Goal: Information Seeking & Learning: Learn about a topic

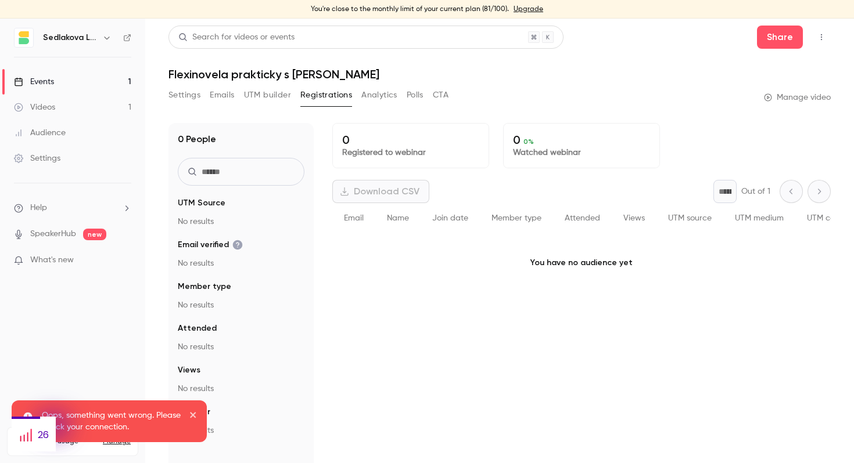
click at [64, 83] on link "Events 1" at bounding box center [72, 82] width 145 height 26
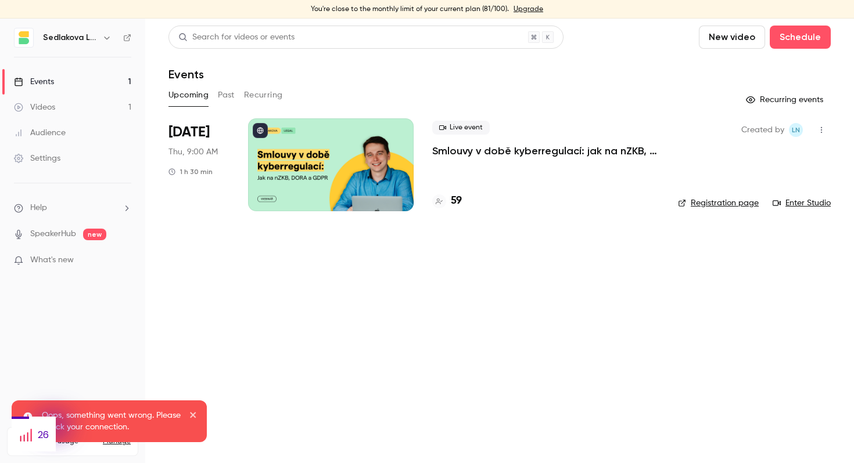
click at [78, 114] on link "Videos 1" at bounding box center [72, 108] width 145 height 26
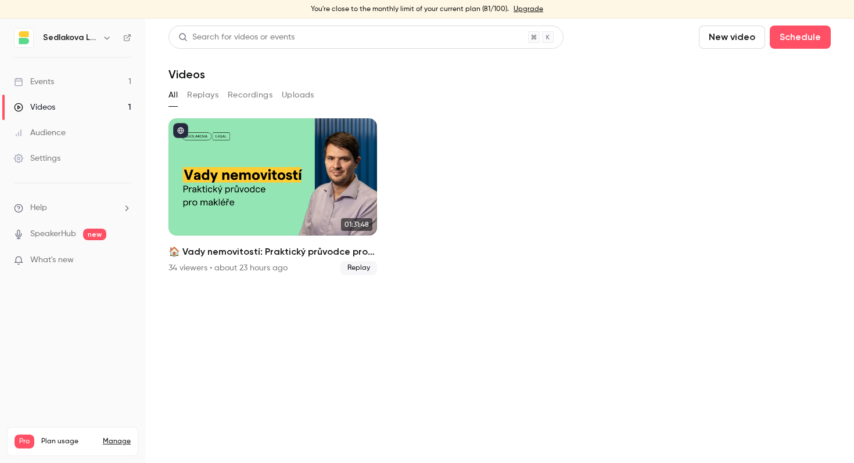
click at [407, 88] on div "All Replays Recordings Uploads" at bounding box center [499, 95] width 662 height 19
click at [199, 96] on button "Replays" at bounding box center [202, 95] width 31 height 19
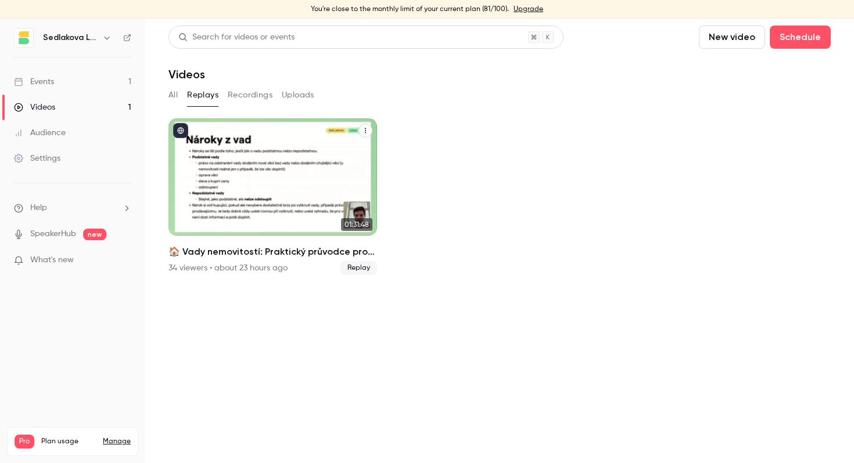
click at [197, 135] on div "🏠 Vady nemovitostí: Praktický průvodce pro makléře" at bounding box center [272, 176] width 208 height 117
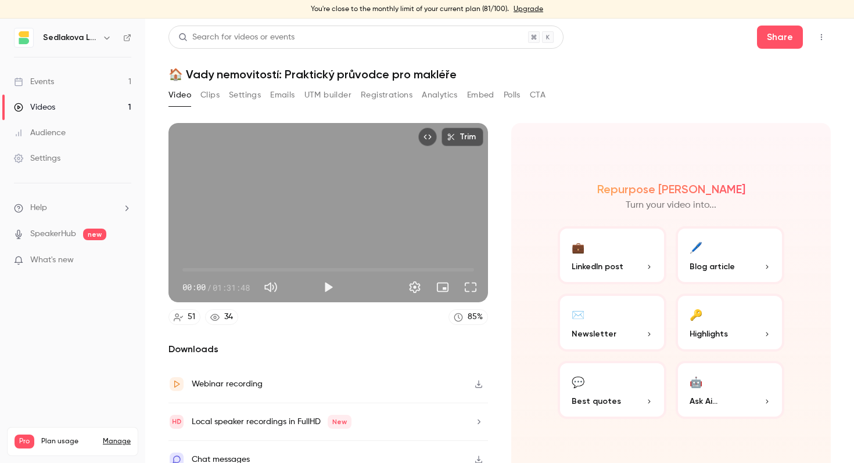
click at [384, 96] on button "Registrations" at bounding box center [387, 95] width 52 height 19
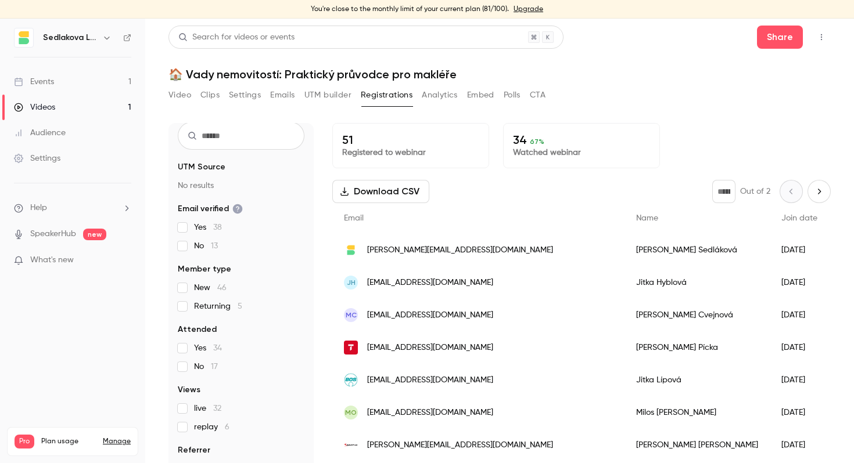
scroll to position [50, 0]
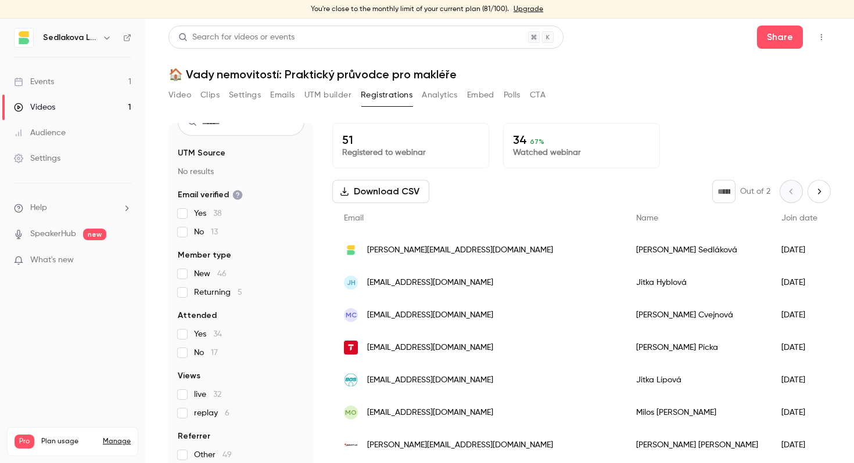
click at [197, 229] on span "No 13" at bounding box center [206, 232] width 24 height 12
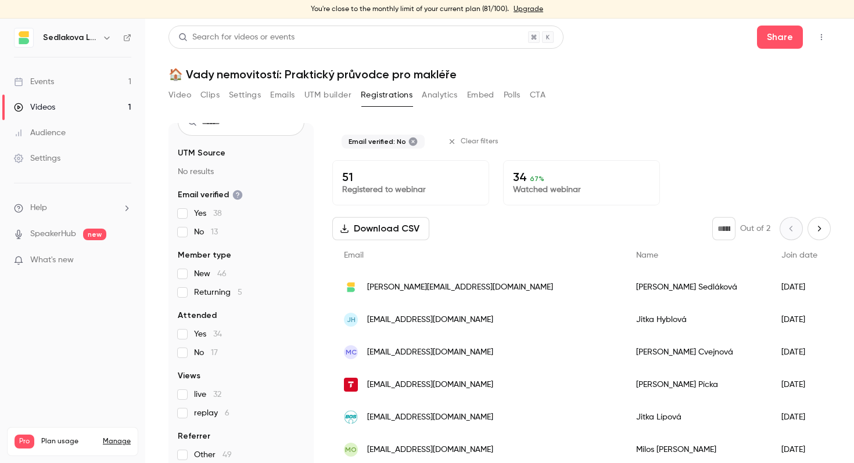
scroll to position [0, 0]
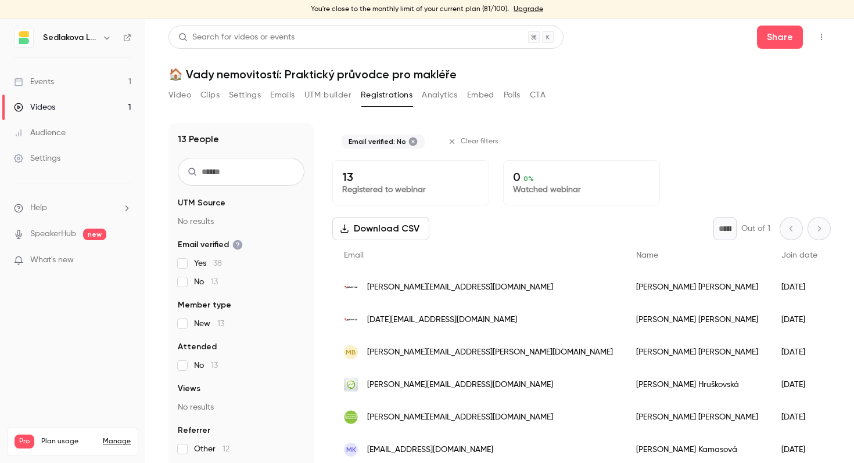
click at [196, 282] on span "No 13" at bounding box center [206, 282] width 24 height 12
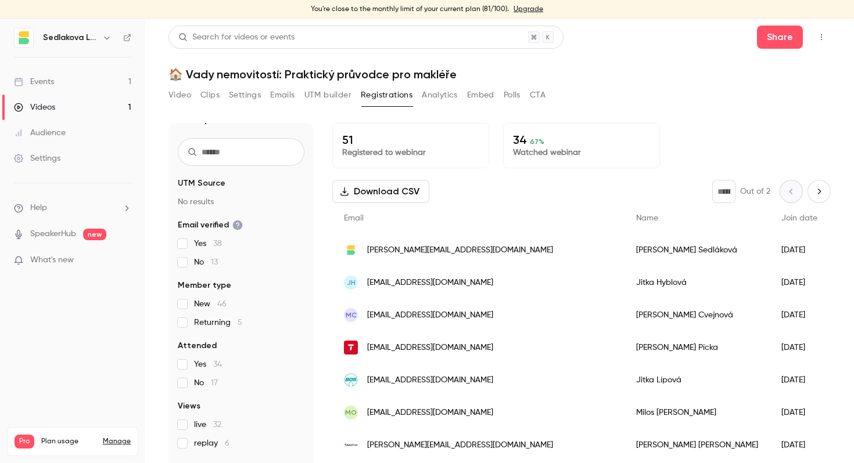
scroll to position [50, 0]
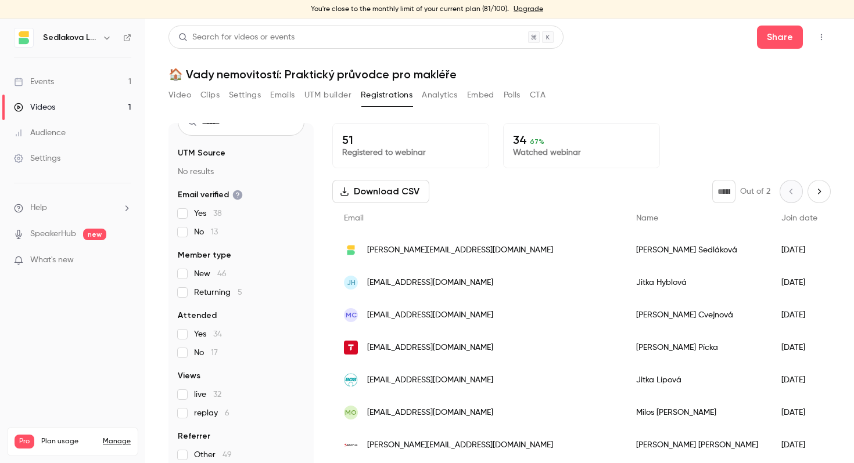
click at [214, 292] on span "Returning 5" at bounding box center [218, 293] width 48 height 12
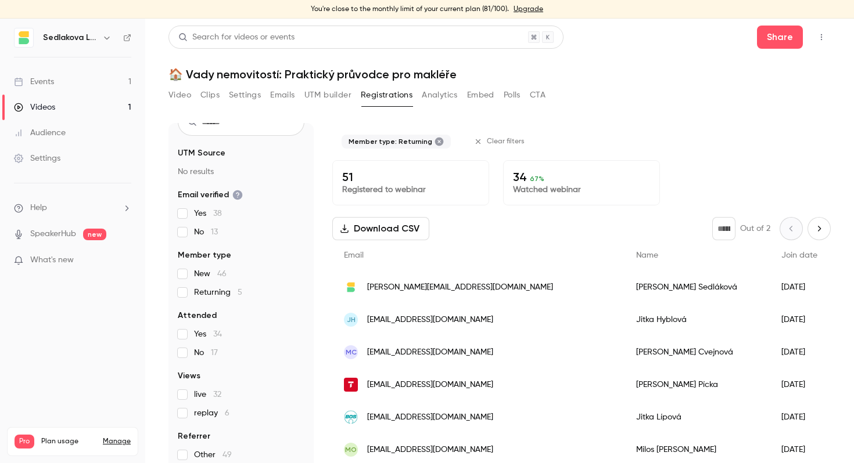
scroll to position [31, 0]
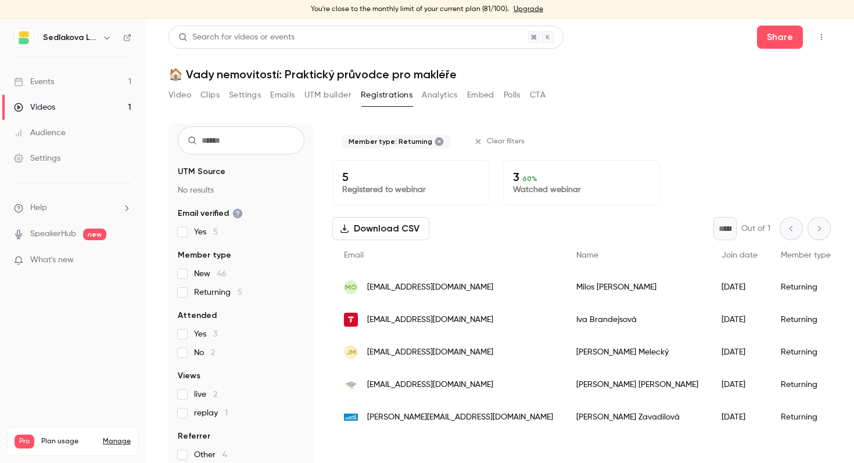
click at [214, 292] on span "Returning 5" at bounding box center [218, 293] width 48 height 12
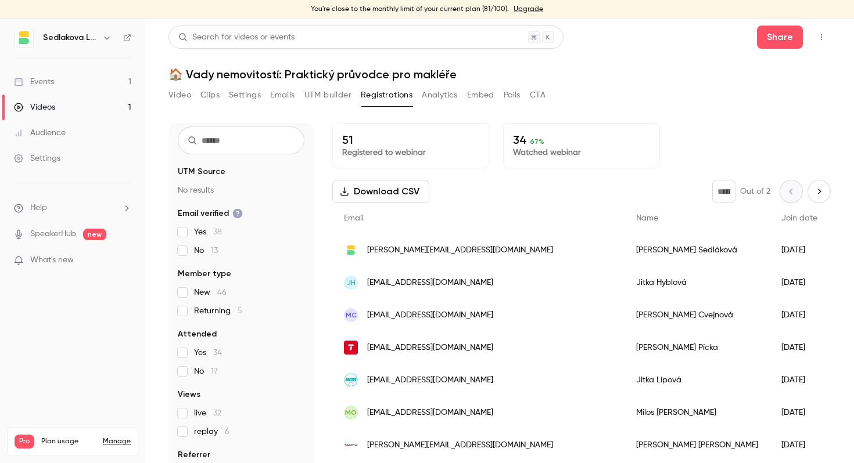
click at [195, 350] on span "Yes 34" at bounding box center [208, 353] width 28 height 12
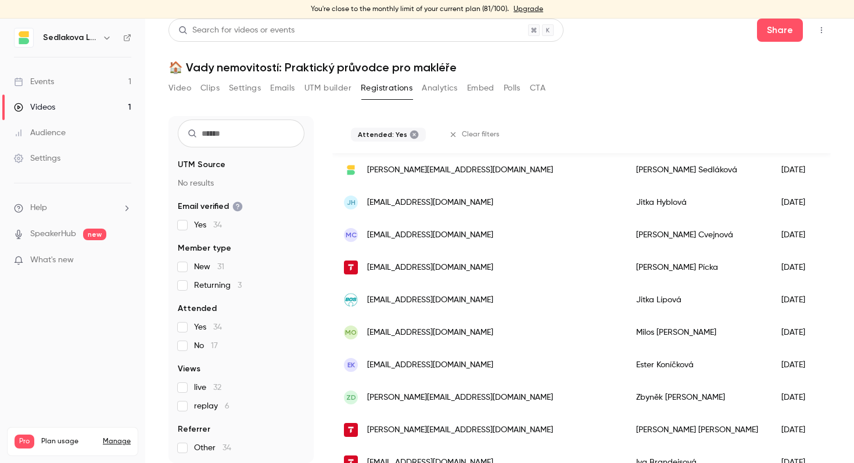
scroll to position [106, 0]
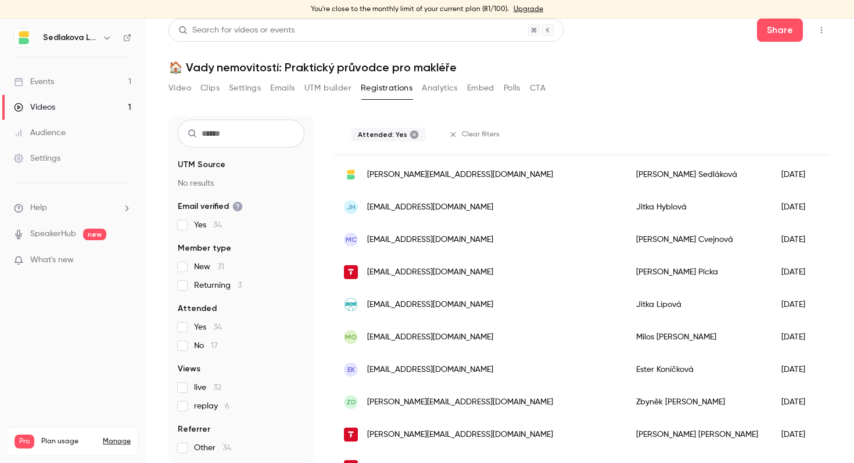
click at [199, 328] on span "Yes 34" at bounding box center [208, 328] width 28 height 12
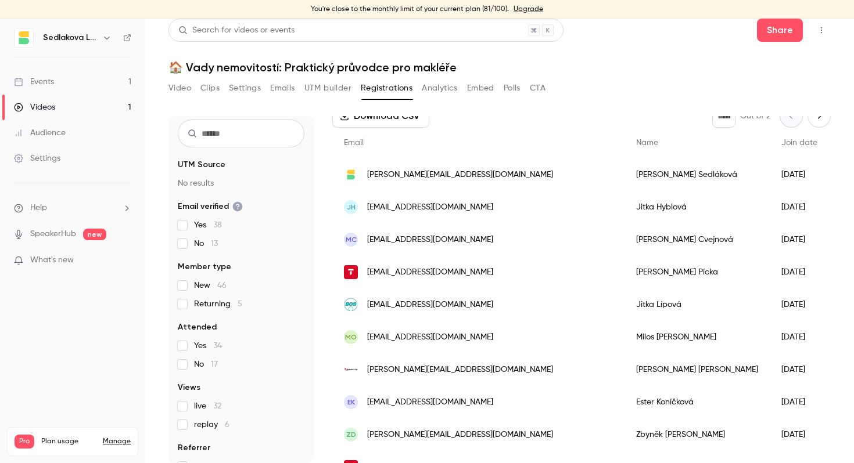
click at [199, 343] on span "Yes 34" at bounding box center [208, 346] width 28 height 12
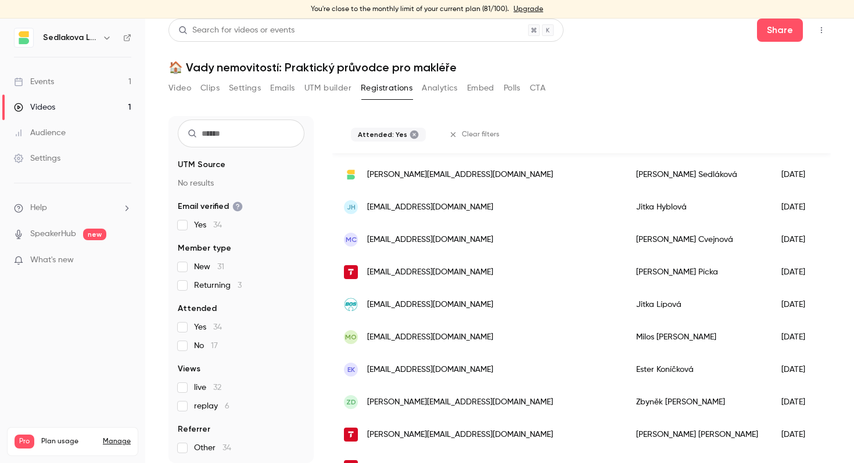
click at [199, 343] on span "No 17" at bounding box center [206, 346] width 24 height 12
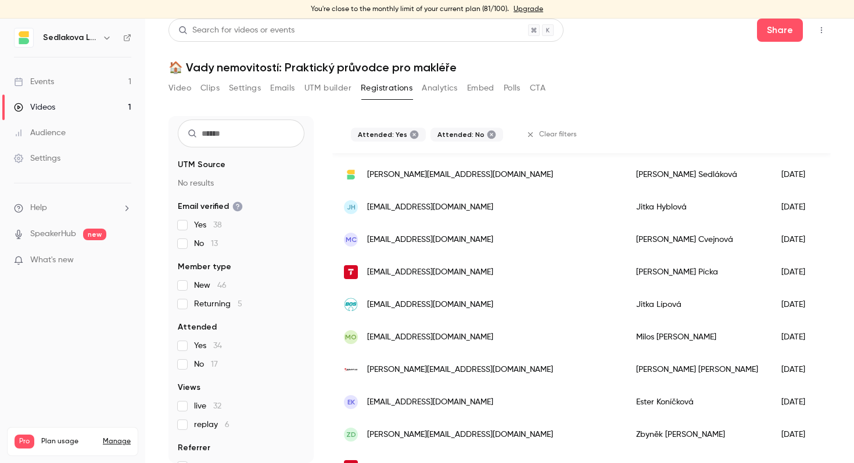
click at [196, 358] on div "Yes 34 No 17" at bounding box center [241, 355] width 127 height 30
click at [197, 350] on span "Yes 34" at bounding box center [208, 346] width 28 height 12
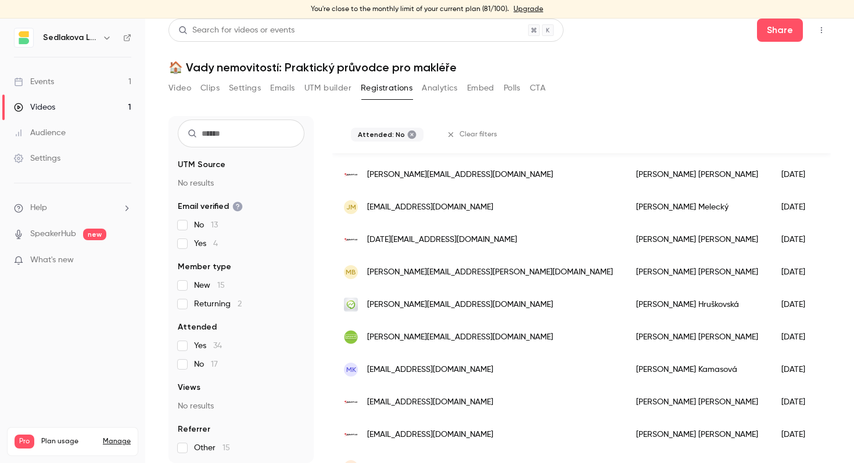
click at [197, 344] on span "Yes 34" at bounding box center [208, 346] width 28 height 12
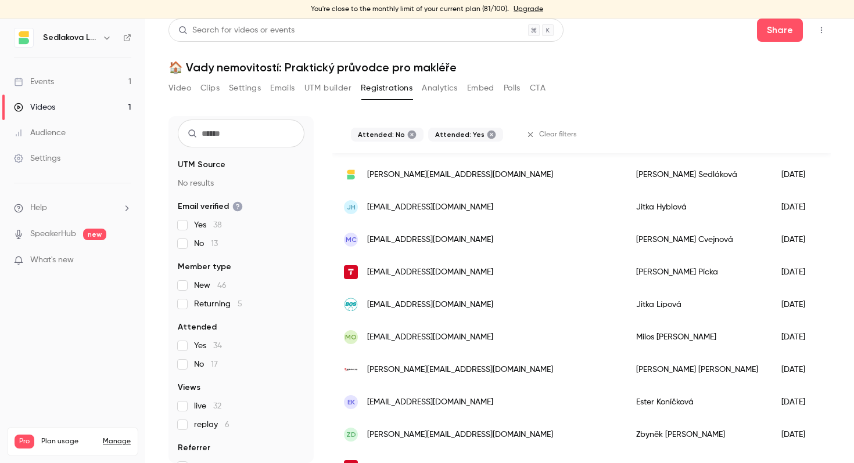
click at [195, 359] on span "No 17" at bounding box center [206, 365] width 24 height 12
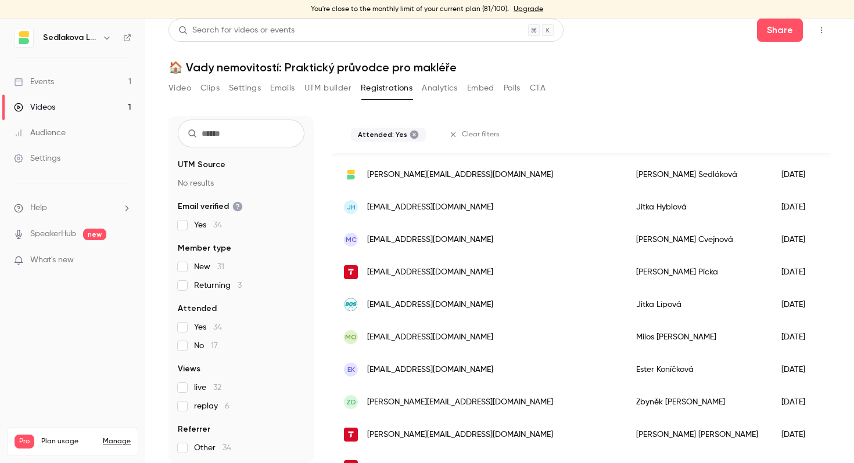
click at [195, 347] on span "No 17" at bounding box center [206, 346] width 24 height 12
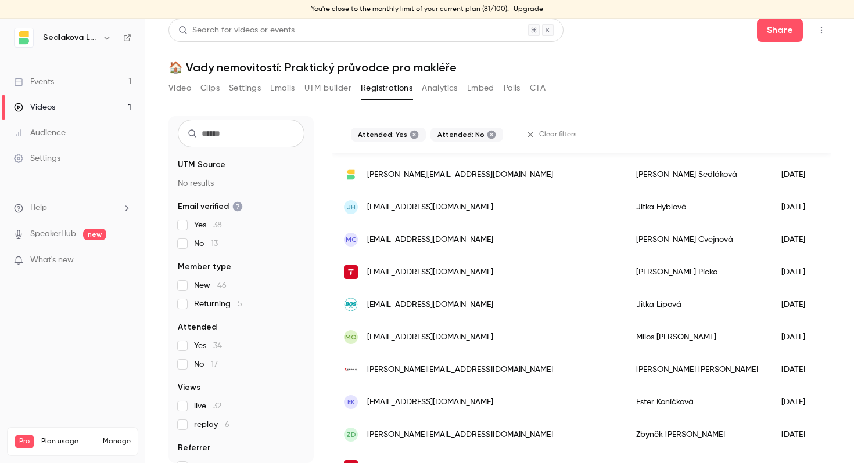
click at [195, 343] on span "Yes 34" at bounding box center [208, 346] width 28 height 12
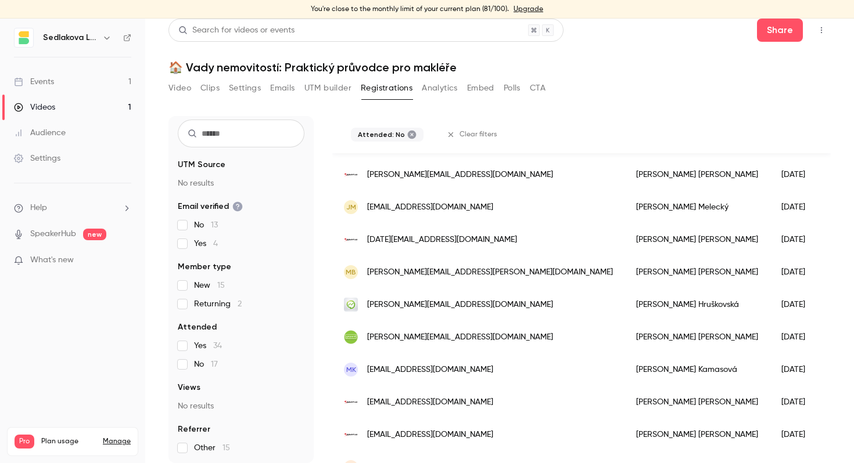
click at [188, 364] on label "No 17" at bounding box center [241, 365] width 127 height 12
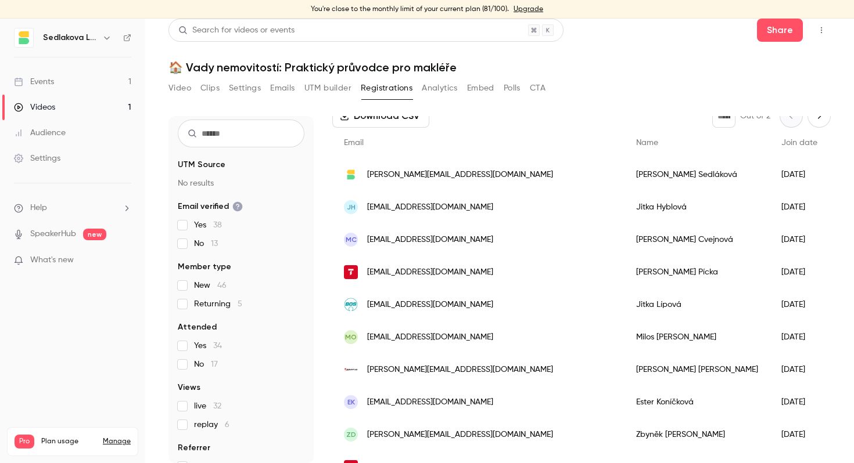
scroll to position [50, 0]
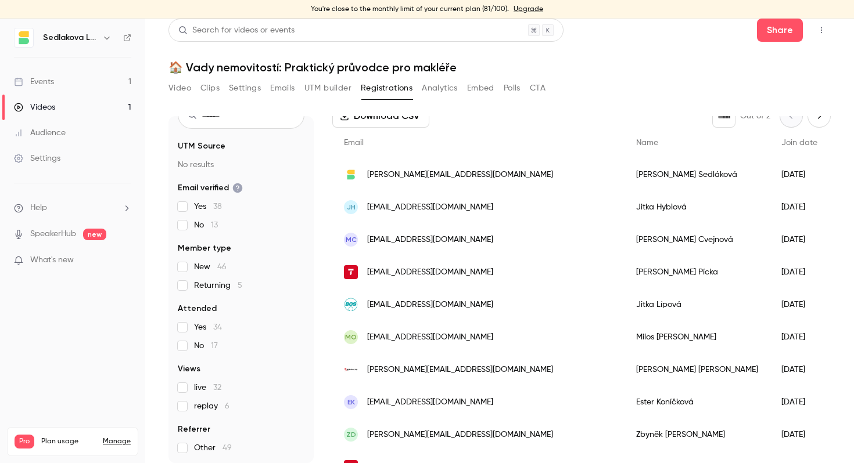
click at [195, 405] on span "replay 6" at bounding box center [211, 407] width 35 height 12
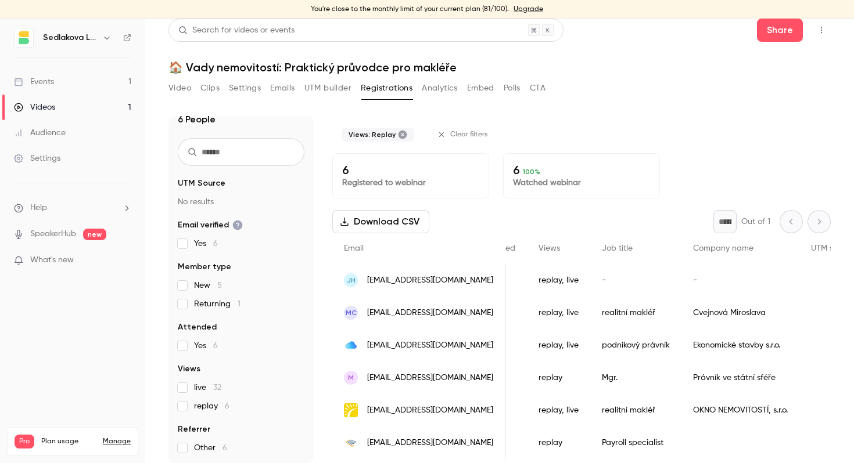
scroll to position [0, 324]
